Goal: Answer question/provide support: Share knowledge or assist other users

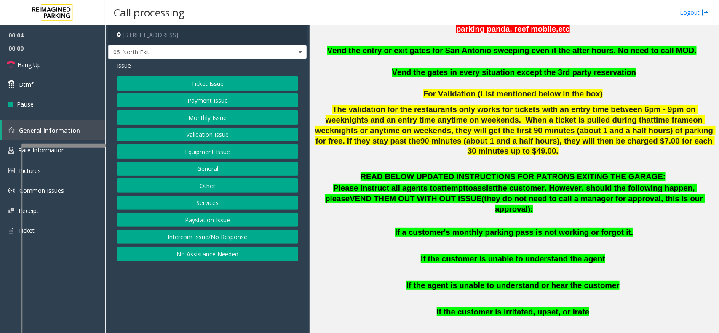
scroll to position [316, 0]
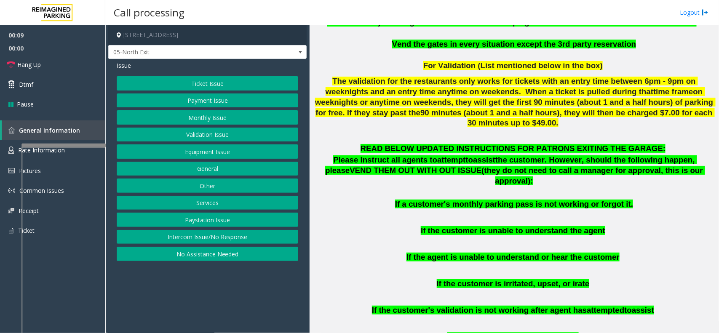
click at [260, 235] on button "Intercom Issue/No Response" at bounding box center [208, 237] width 182 height 14
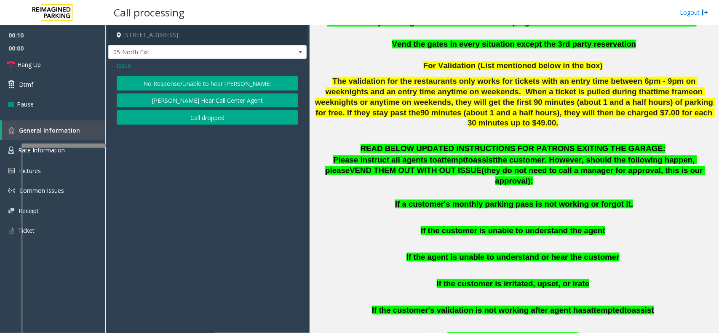
click at [221, 69] on div "Issue" at bounding box center [208, 65] width 182 height 9
click at [217, 77] on button "No Response/Unable to hear [PERSON_NAME]" at bounding box center [208, 83] width 182 height 14
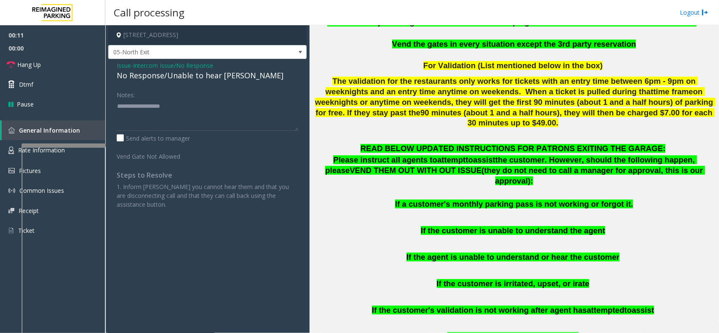
drag, startPoint x: 217, startPoint y: 77, endPoint x: 197, endPoint y: 76, distance: 20.7
click at [197, 76] on div "No Response/Unable to hear [PERSON_NAME]" at bounding box center [208, 75] width 182 height 11
type textarea "**********"
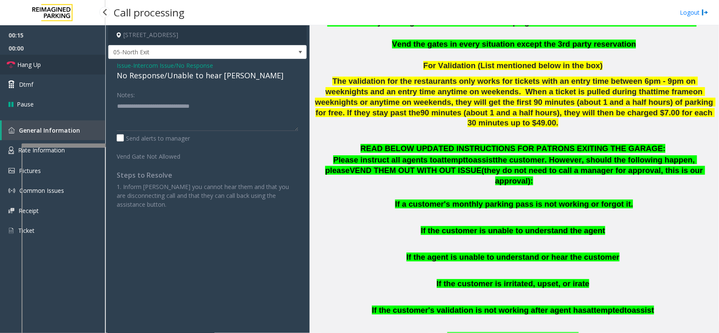
click at [62, 62] on link "Hang Up" at bounding box center [52, 65] width 105 height 20
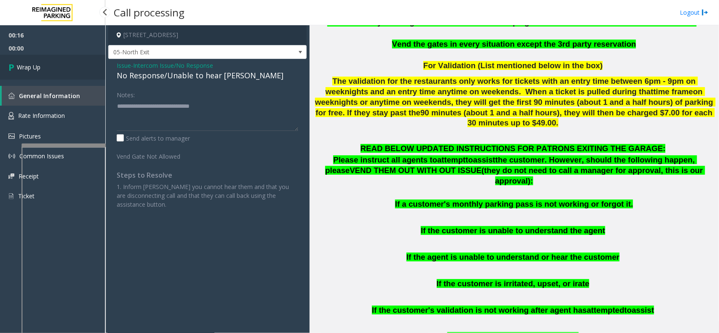
click at [18, 64] on span "Wrap Up" at bounding box center [29, 67] width 24 height 9
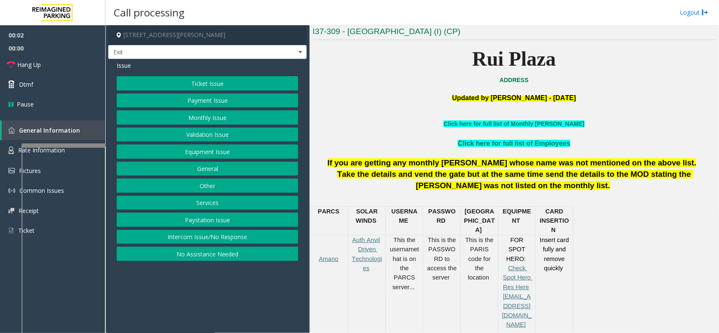
scroll to position [211, 0]
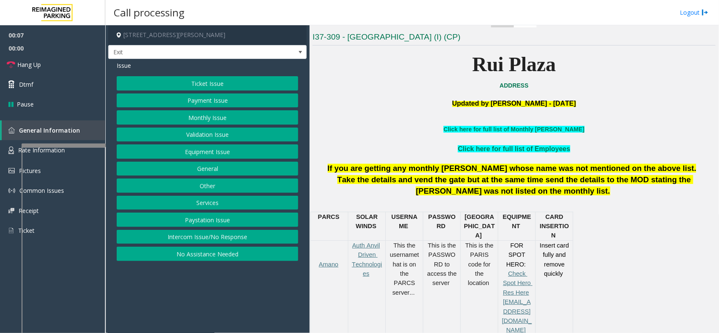
click at [230, 117] on button "Monthly Issue" at bounding box center [208, 117] width 182 height 14
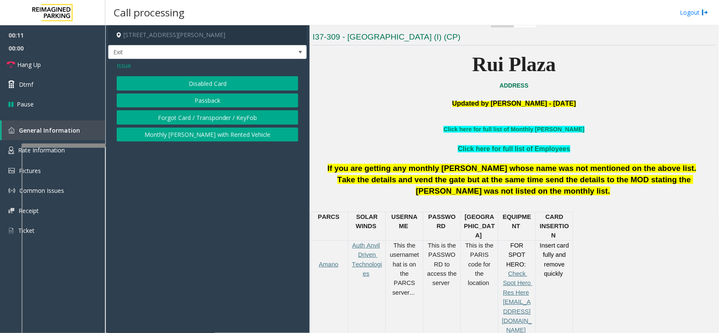
click at [504, 134] on p "Click here for full list of Monthly [PERSON_NAME]" at bounding box center [514, 129] width 403 height 9
click at [505, 129] on link "Click here for full list of Monthly [PERSON_NAME]" at bounding box center [514, 129] width 141 height 7
click at [202, 116] on button "Forgot Card / Transponder / KeyFob" at bounding box center [208, 117] width 182 height 14
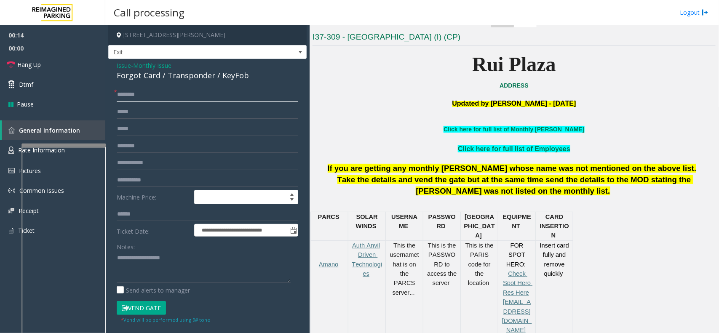
click at [166, 93] on input "text" at bounding box center [208, 95] width 182 height 14
click at [155, 157] on input "text" at bounding box center [208, 163] width 182 height 14
type input "***"
click at [503, 131] on link "Click here for full list of Monthly [PERSON_NAME]" at bounding box center [514, 129] width 141 height 7
click at [180, 93] on input "text" at bounding box center [208, 95] width 182 height 14
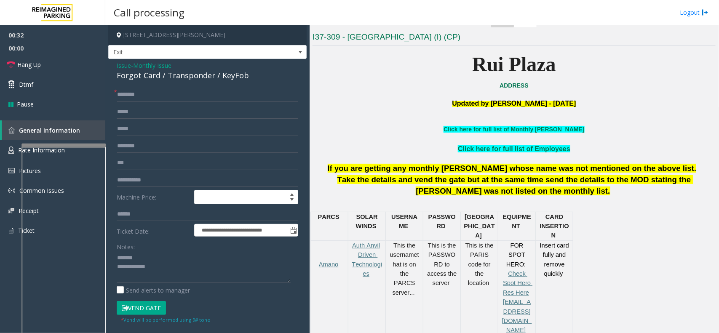
click at [178, 75] on div "Forgot Card / Transponder / KeyFob" at bounding box center [208, 75] width 182 height 11
type textarea "**********"
click at [160, 99] on input "text" at bounding box center [208, 95] width 182 height 14
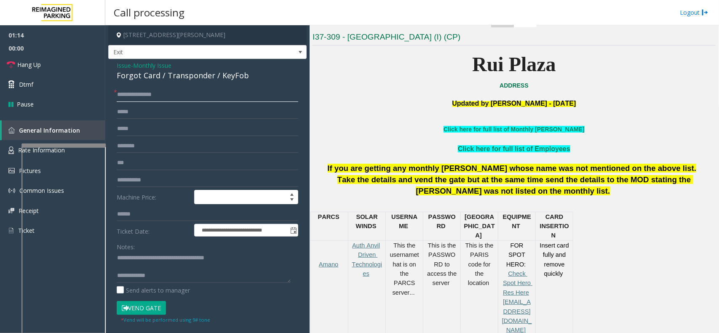
click at [129, 95] on input "**********" at bounding box center [208, 95] width 182 height 14
type input "**********"
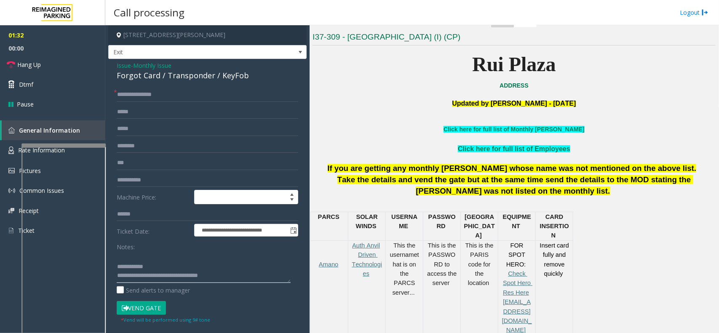
type textarea "**********"
click at [150, 308] on button "Vend Gate" at bounding box center [141, 308] width 49 height 14
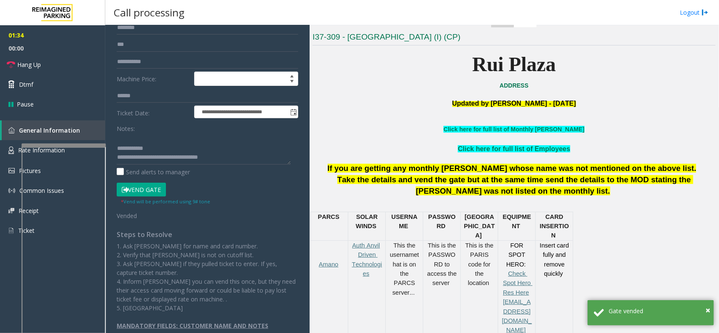
scroll to position [0, 0]
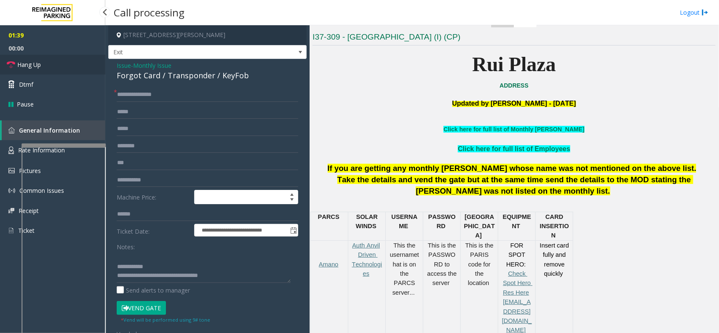
click at [49, 59] on link "Hang Up" at bounding box center [52, 65] width 105 height 20
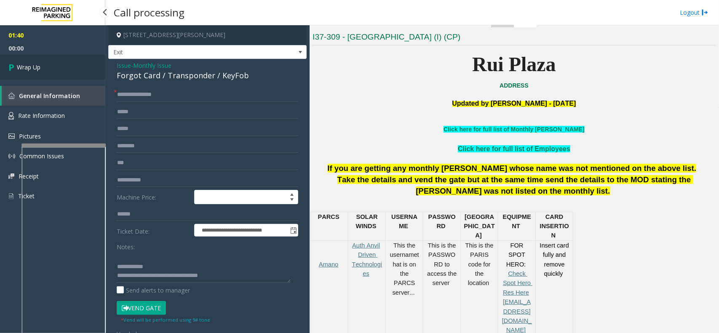
click at [36, 60] on link "Wrap Up" at bounding box center [52, 67] width 105 height 25
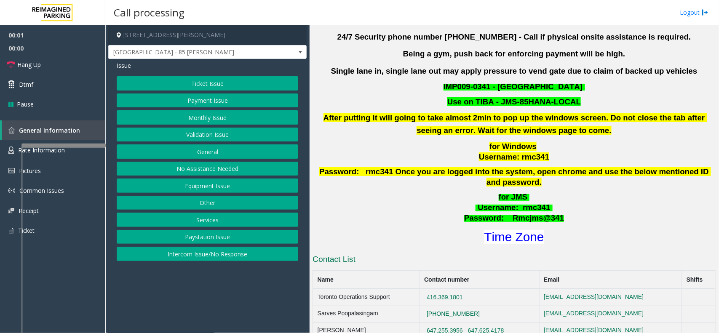
scroll to position [263, 0]
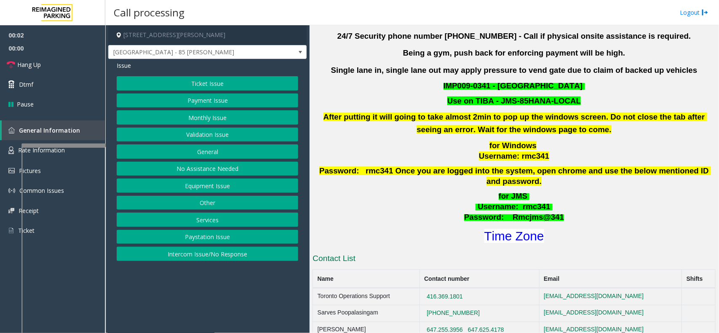
drag, startPoint x: 515, startPoint y: 206, endPoint x: 511, endPoint y: 215, distance: 9.6
click at [512, 215] on div "for JMS Username : rmc341 Password: Rmcjms@341 Time Zone" at bounding box center [514, 217] width 403 height 53
click at [510, 227] on h1 "Time Zone" at bounding box center [514, 236] width 405 height 18
click at [509, 229] on font "Time Zone" at bounding box center [514, 236] width 60 height 14
click at [180, 131] on button "Validation Issue" at bounding box center [208, 135] width 182 height 14
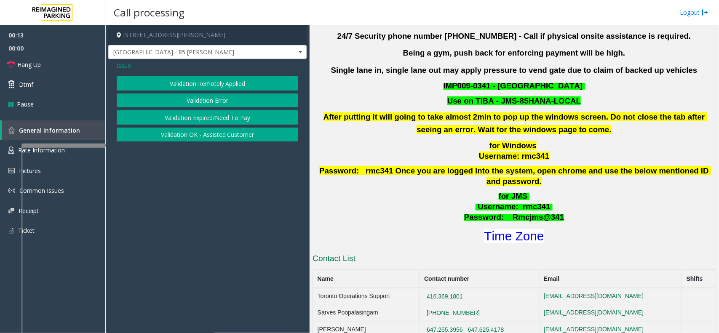
click at [190, 106] on button "Validation Error" at bounding box center [208, 101] width 182 height 14
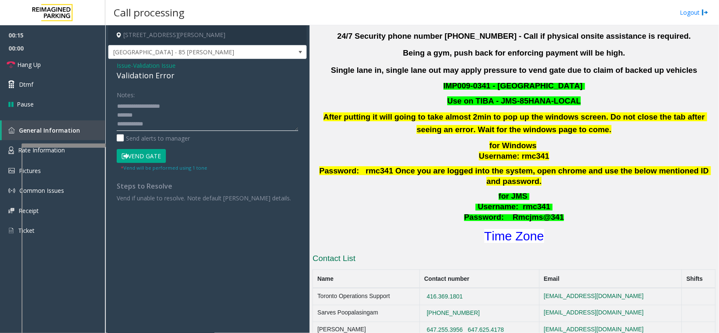
click at [180, 117] on textarea at bounding box center [208, 115] width 182 height 32
click at [176, 124] on textarea at bounding box center [208, 115] width 182 height 32
click at [174, 112] on textarea at bounding box center [208, 115] width 182 height 32
click at [163, 124] on textarea at bounding box center [208, 115] width 182 height 32
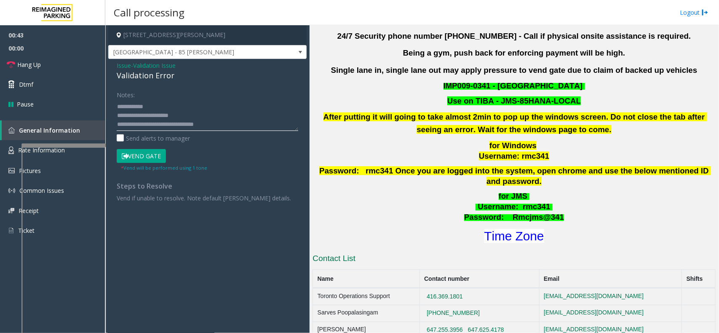
click at [187, 111] on textarea at bounding box center [208, 115] width 182 height 32
click at [190, 102] on textarea at bounding box center [208, 115] width 182 height 32
click at [164, 116] on textarea at bounding box center [208, 115] width 182 height 32
click at [169, 121] on textarea at bounding box center [208, 115] width 182 height 32
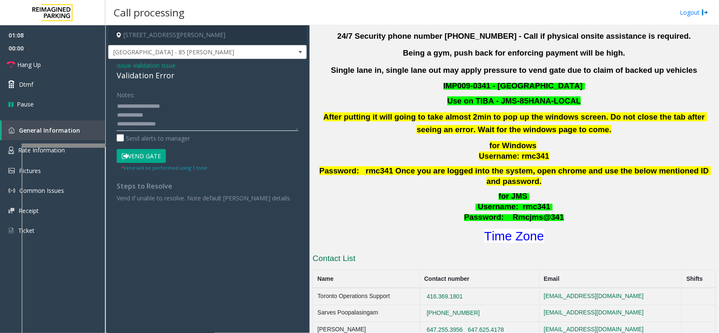
scroll to position [26, 0]
type textarea "**********"
click at [134, 147] on form "Notes: Send alerts to manager Vend Gate * Vend will be performed using 1 tone" at bounding box center [208, 130] width 182 height 84
click at [135, 150] on button "Vend Gate" at bounding box center [141, 156] width 49 height 14
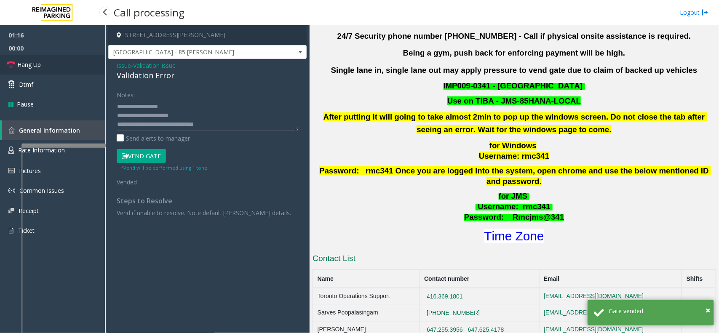
click at [78, 64] on link "Hang Up" at bounding box center [52, 65] width 105 height 20
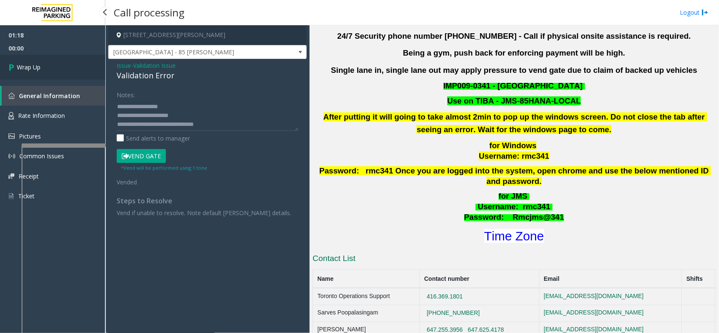
click at [34, 60] on link "Wrap Up" at bounding box center [52, 67] width 105 height 25
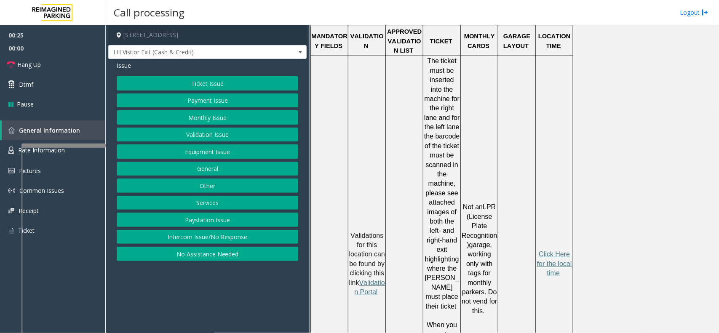
scroll to position [715, 0]
click at [244, 131] on button "Validation Issue" at bounding box center [208, 135] width 182 height 14
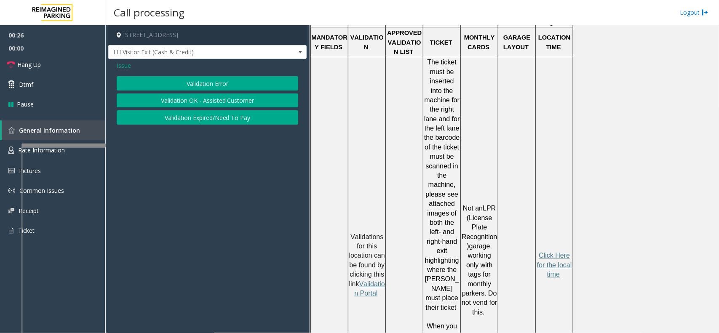
click at [229, 86] on button "Validation Error" at bounding box center [208, 83] width 182 height 14
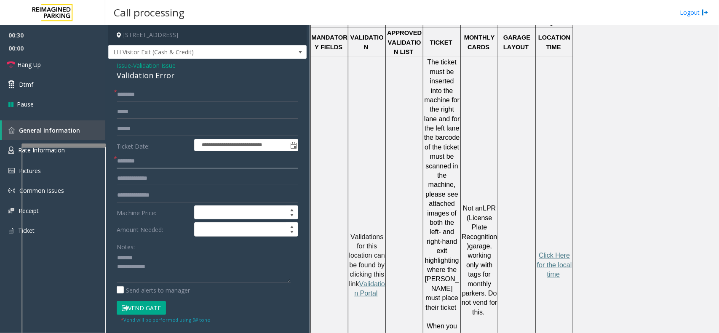
click at [144, 157] on input "text" at bounding box center [208, 161] width 182 height 14
click at [130, 76] on div "Validation Error" at bounding box center [208, 75] width 182 height 11
type textarea "**********"
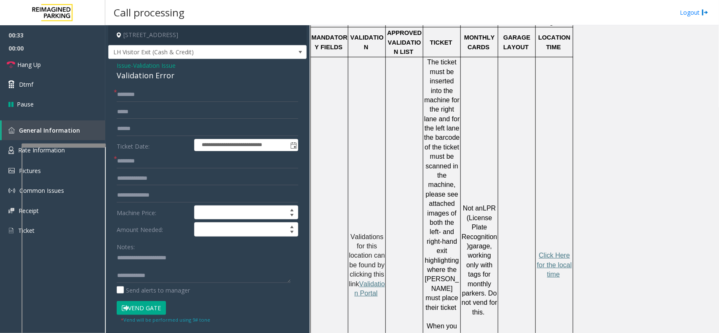
click at [144, 152] on label "Ticket Date:" at bounding box center [154, 145] width 78 height 13
click at [144, 163] on input "text" at bounding box center [208, 161] width 182 height 14
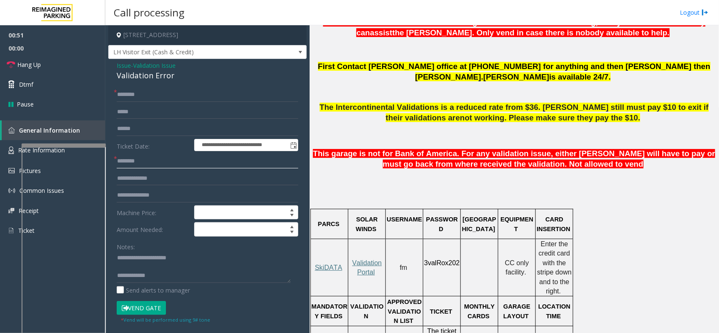
scroll to position [452, 0]
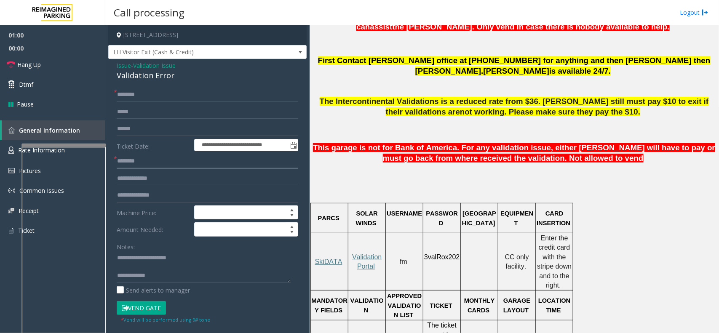
click at [184, 161] on input "text" at bounding box center [208, 161] width 182 height 14
click at [153, 158] on input "text" at bounding box center [208, 161] width 182 height 14
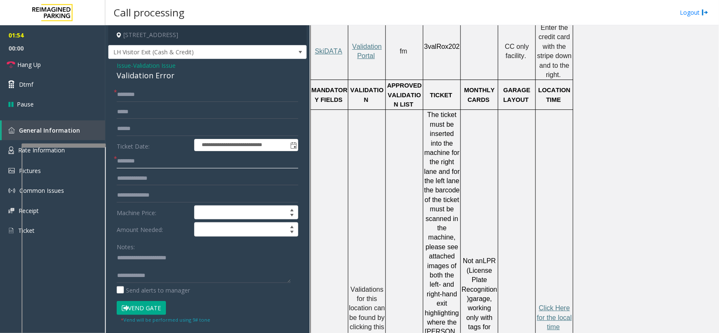
scroll to position [715, 0]
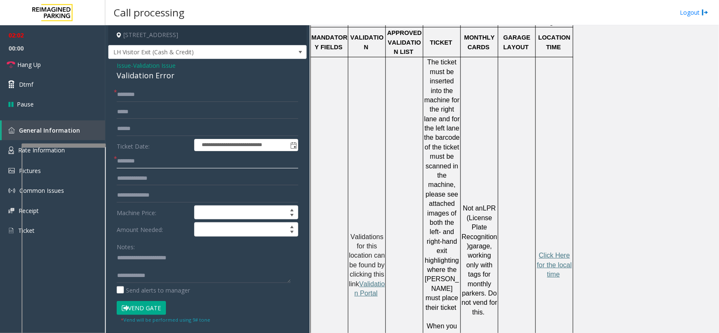
click at [216, 165] on input "text" at bounding box center [208, 161] width 182 height 14
type input "**"
click at [187, 97] on input "text" at bounding box center [208, 95] width 182 height 14
type input "*"
type input "**"
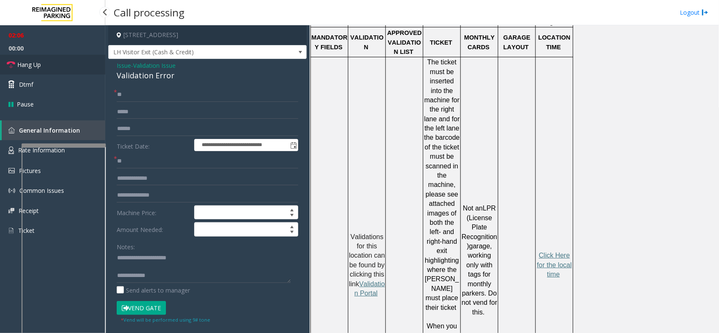
click at [54, 67] on link "Hang Up" at bounding box center [52, 65] width 105 height 20
drag, startPoint x: 183, startPoint y: 273, endPoint x: 180, endPoint y: 276, distance: 4.8
click at [182, 274] on textarea at bounding box center [204, 267] width 174 height 32
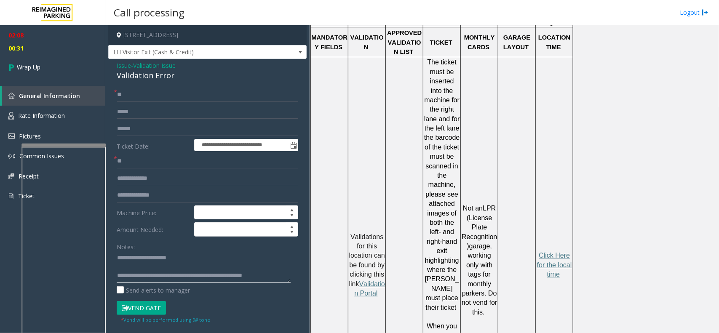
scroll to position [5, 0]
type textarea "**********"
click at [74, 51] on span "00:48" at bounding box center [52, 48] width 105 height 13
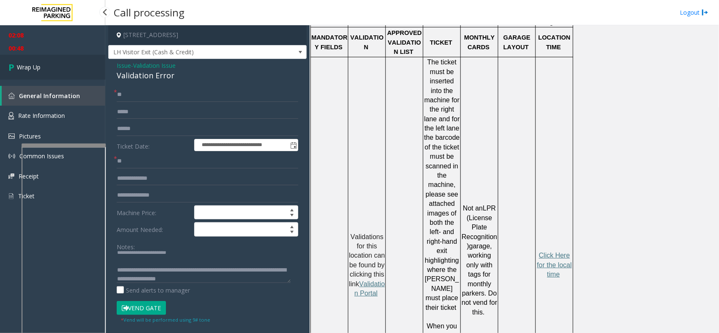
drag, startPoint x: 75, startPoint y: 53, endPoint x: 75, endPoint y: 62, distance: 8.8
click at [75, 62] on ul "02:08 00:48 Wrap Up" at bounding box center [52, 52] width 105 height 54
click at [74, 77] on link "Wrap Up" at bounding box center [52, 67] width 105 height 25
